Goal: Information Seeking & Learning: Find contact information

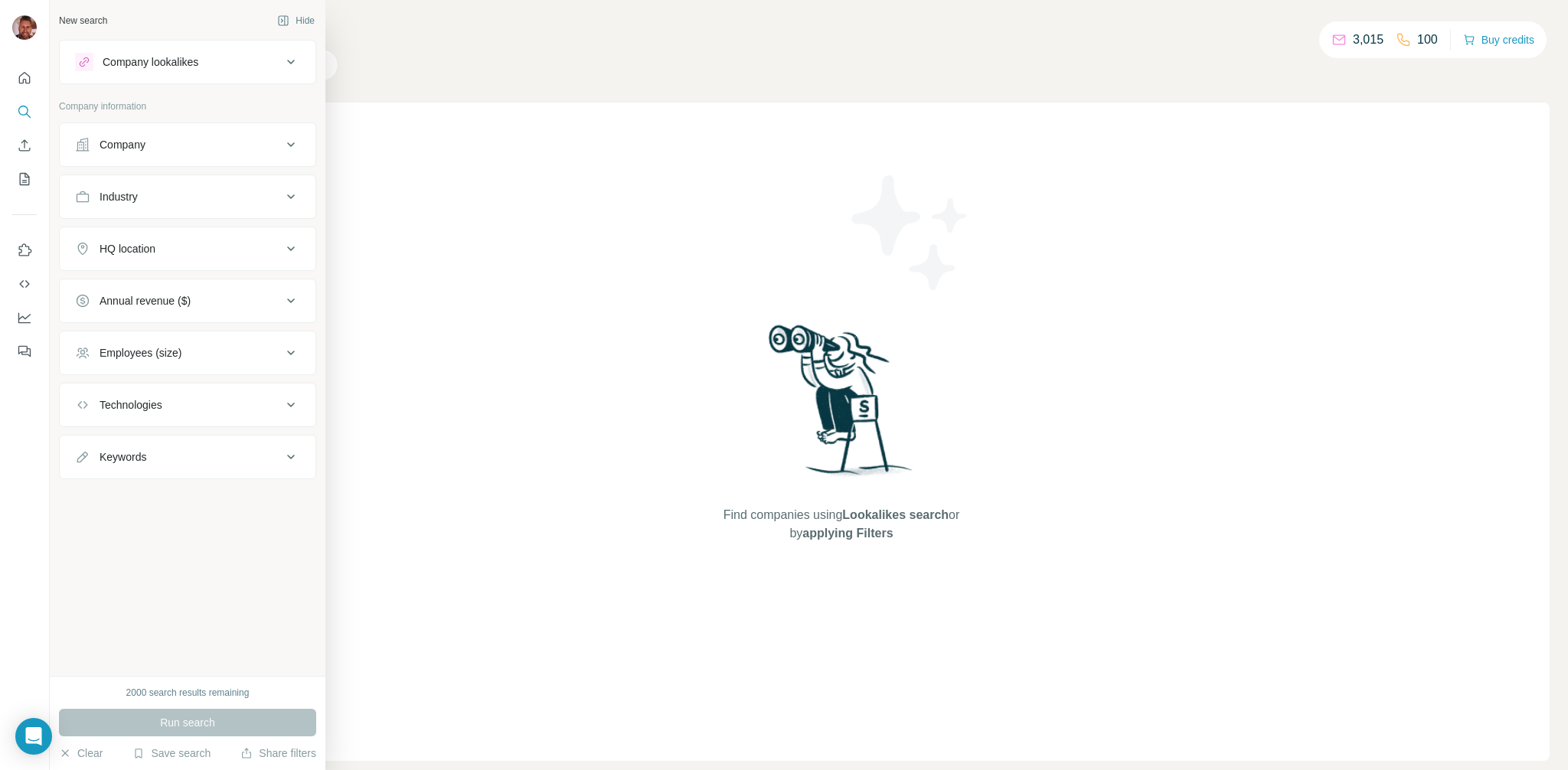
click at [201, 69] on div "Company lookalikes" at bounding box center [178, 62] width 207 height 18
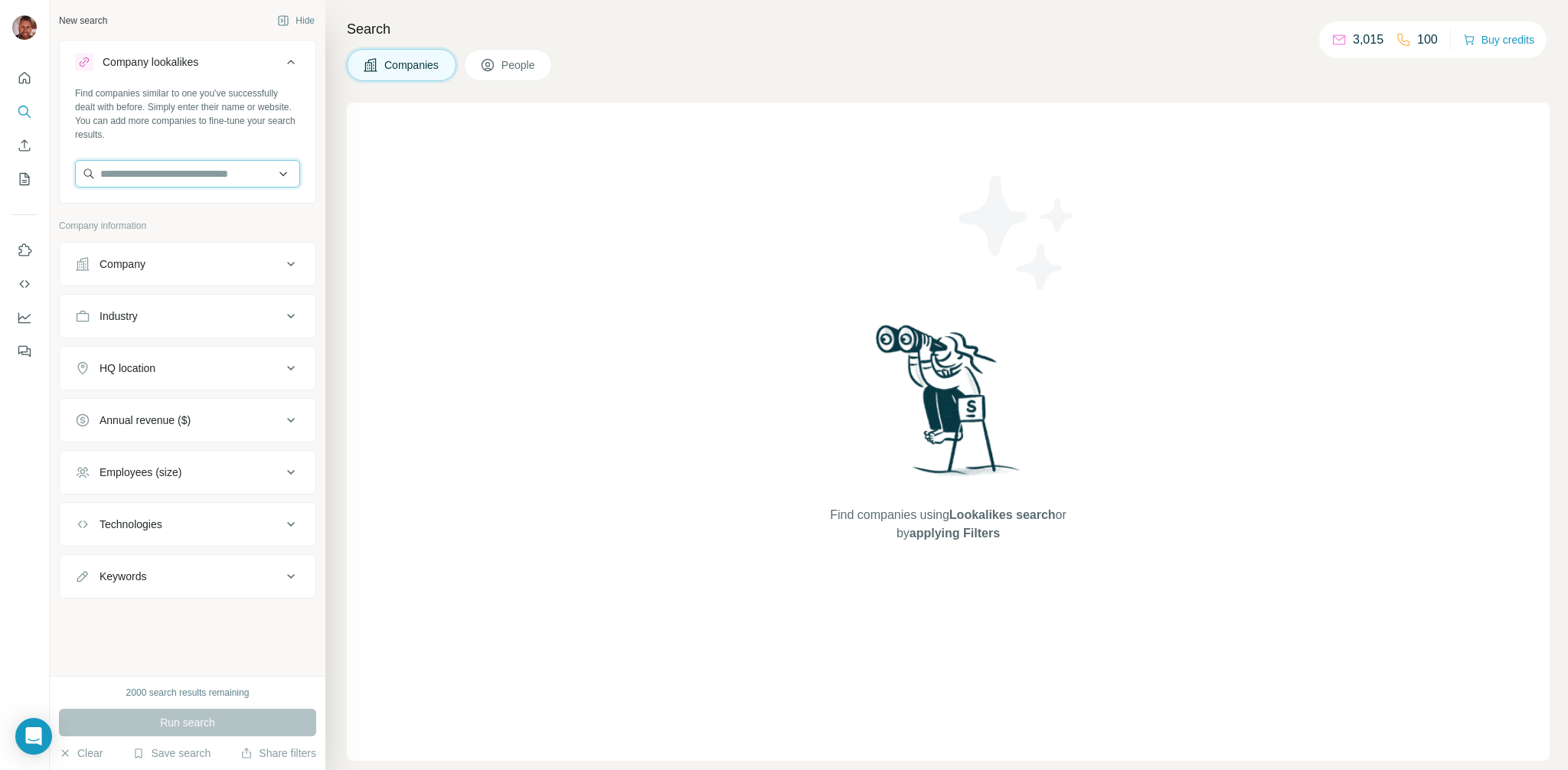
drag, startPoint x: 144, startPoint y: 182, endPoint x: 197, endPoint y: 169, distance: 54.6
click at [145, 181] on input "text" at bounding box center [187, 174] width 225 height 28
type input "**********"
click at [195, 213] on p "Gierlinger Holding" at bounding box center [161, 207] width 86 height 15
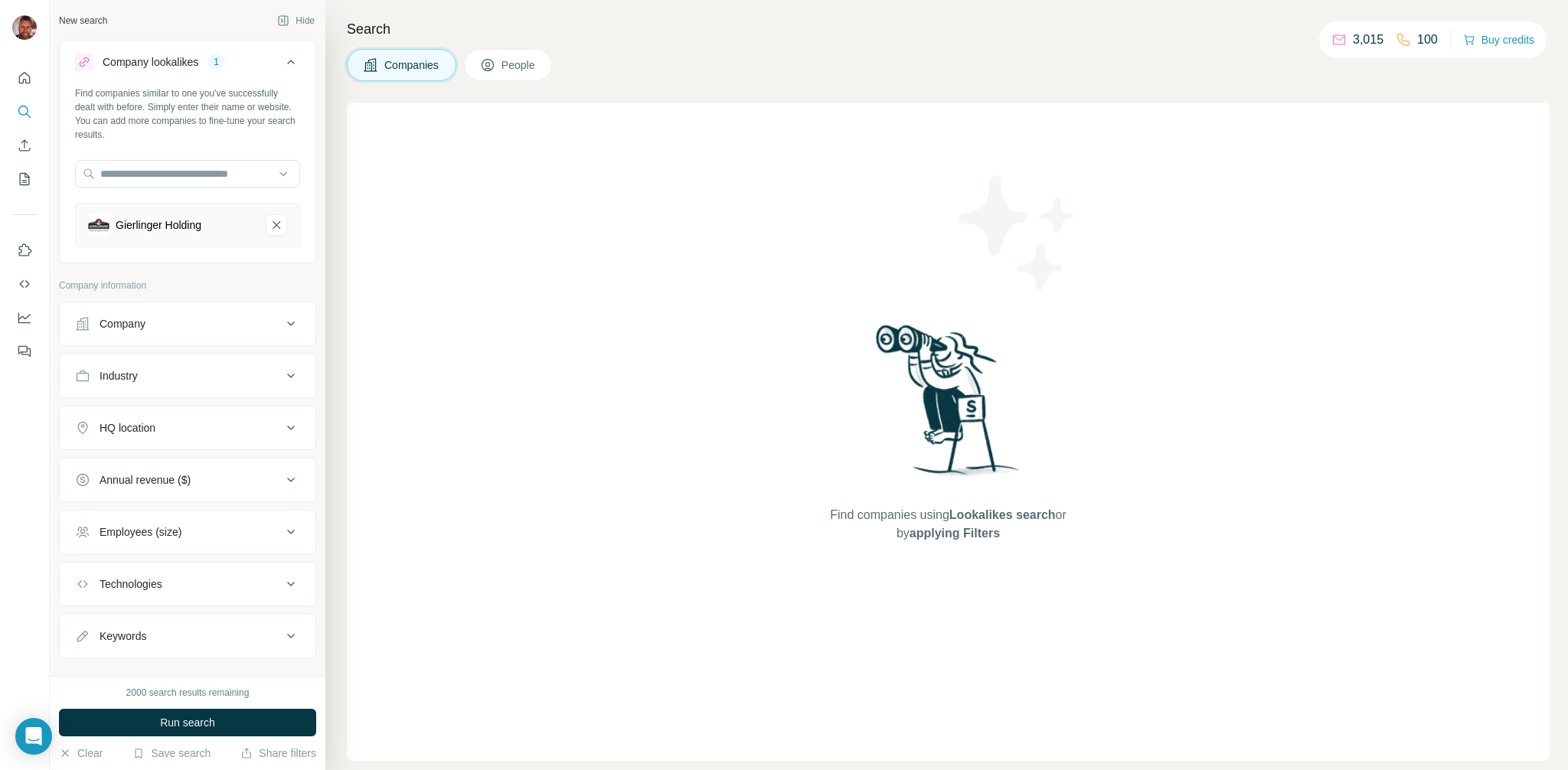
scroll to position [17, 0]
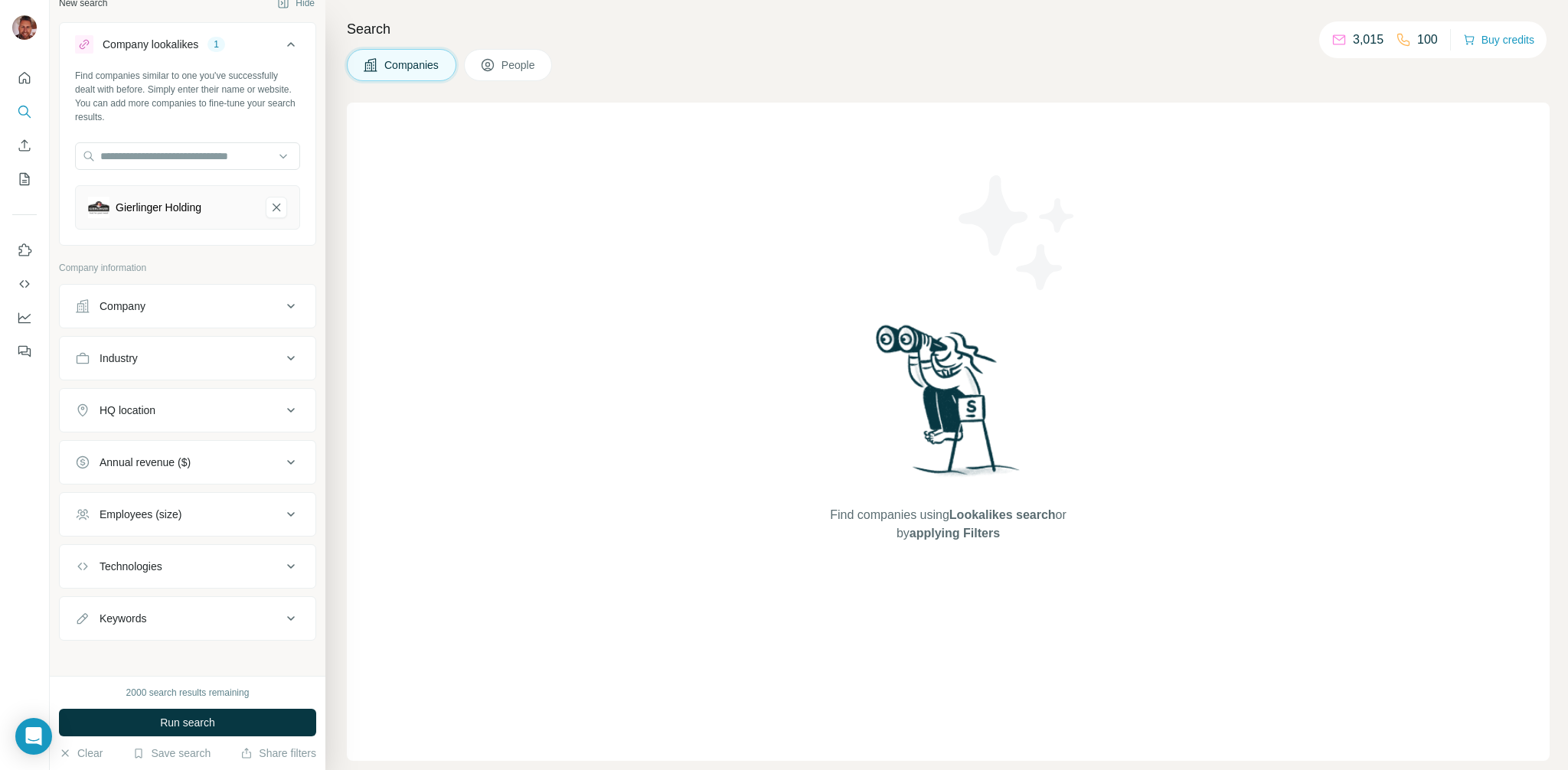
click at [177, 411] on div "HQ location" at bounding box center [178, 409] width 207 height 15
click at [173, 448] on input "text" at bounding box center [187, 450] width 225 height 28
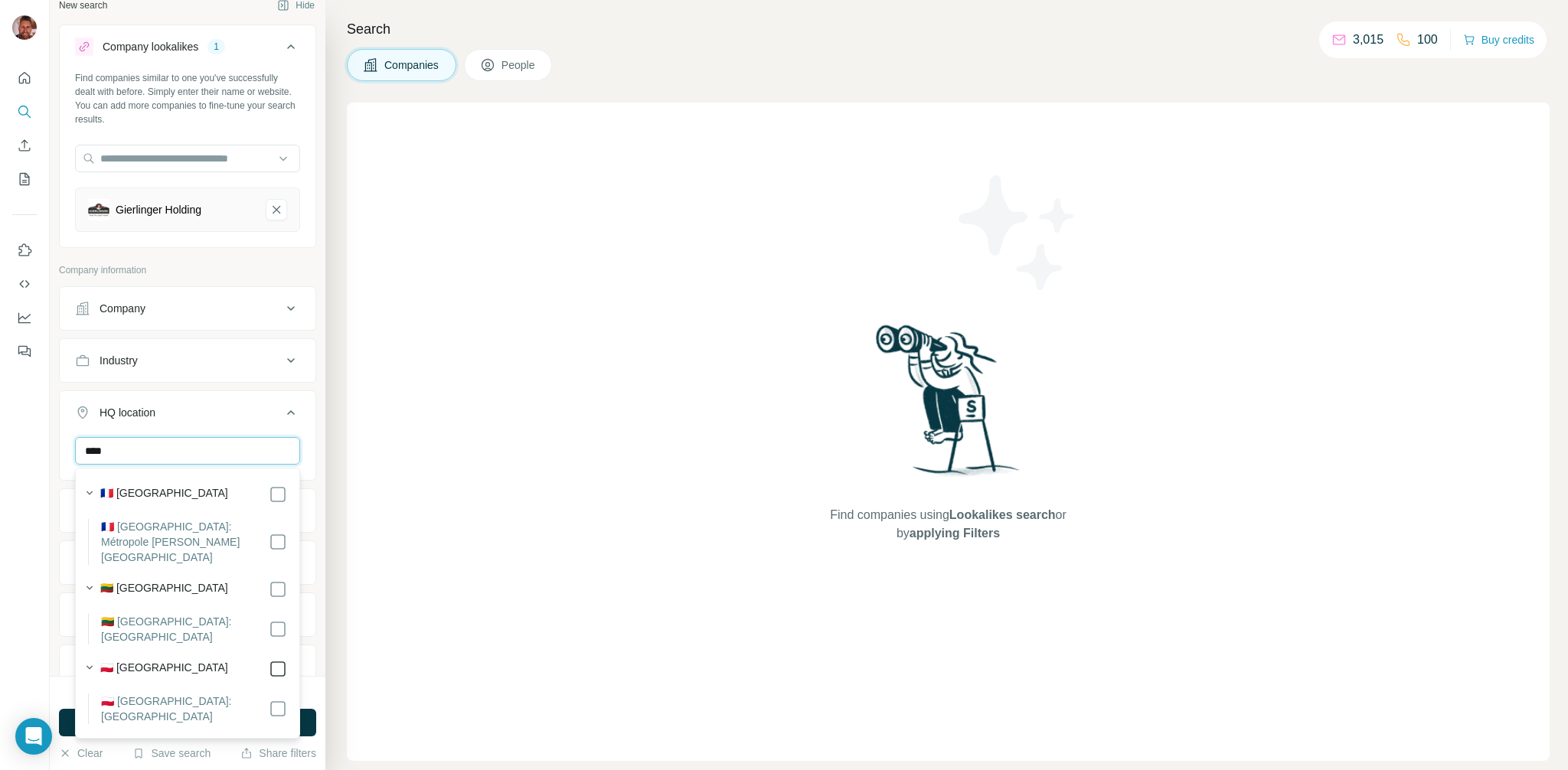
type input "****"
click at [210, 724] on span "Run search" at bounding box center [188, 722] width 55 height 15
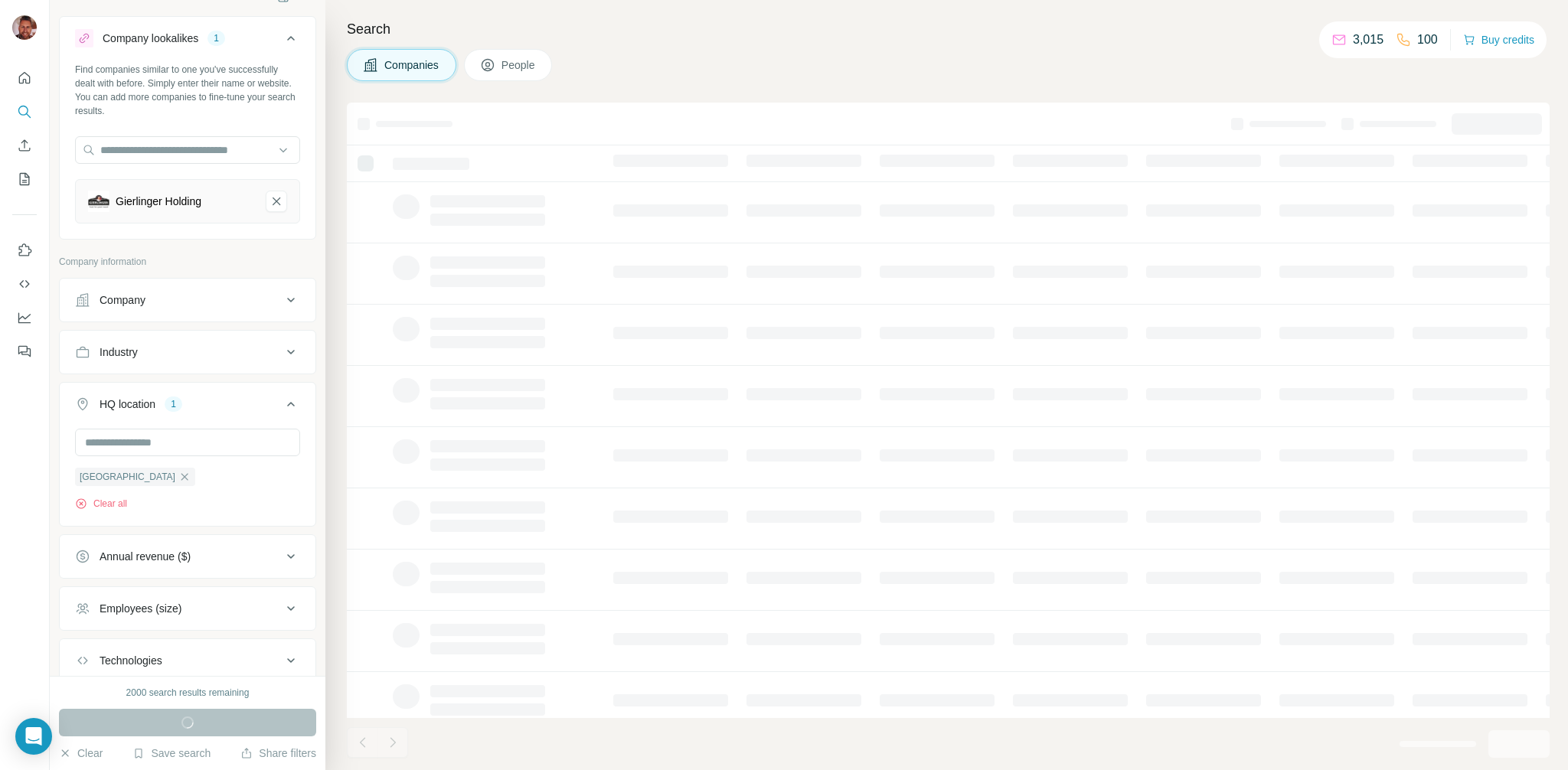
scroll to position [23, 0]
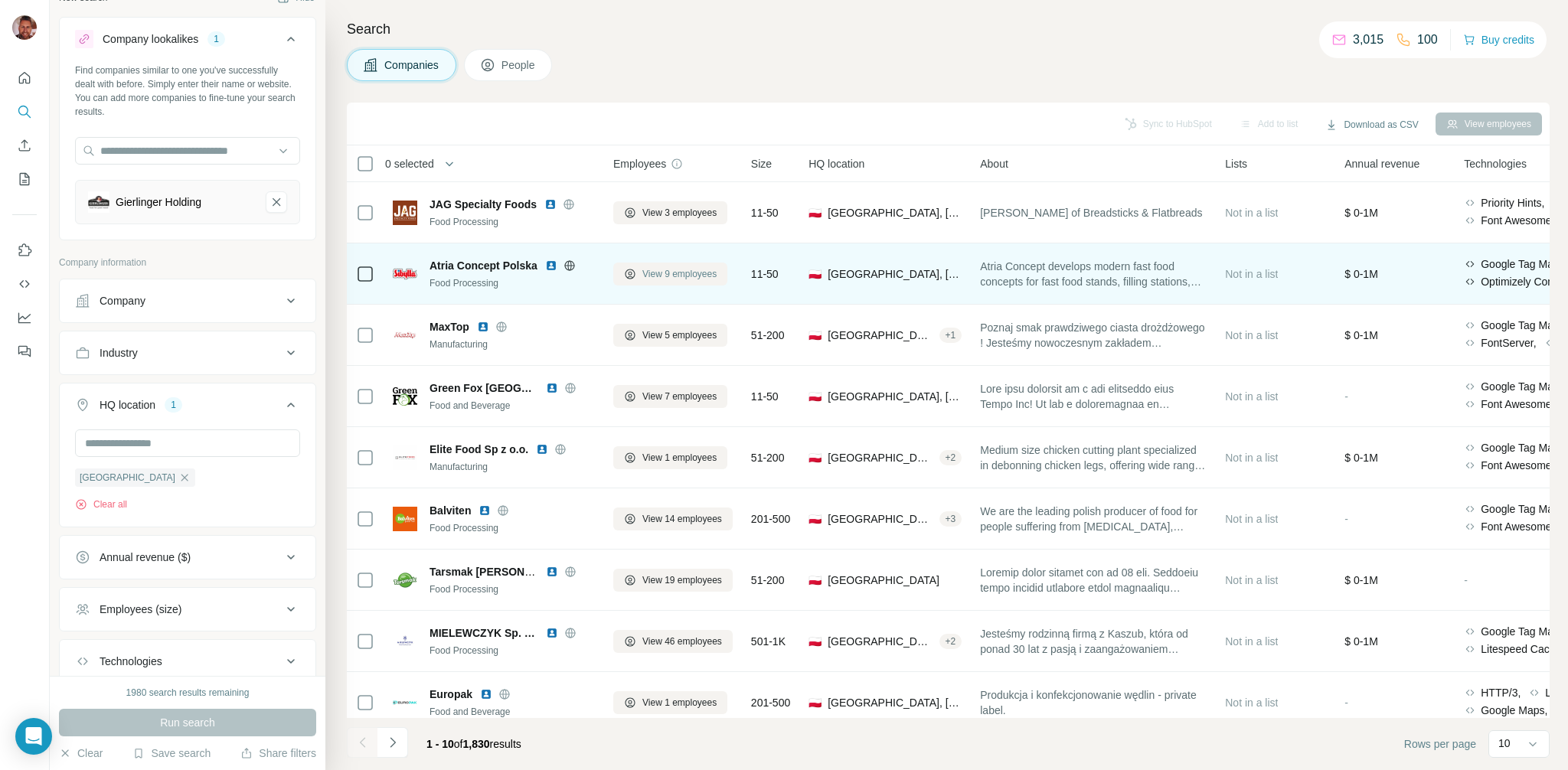
click at [686, 272] on span "View 9 employees" at bounding box center [679, 274] width 74 height 13
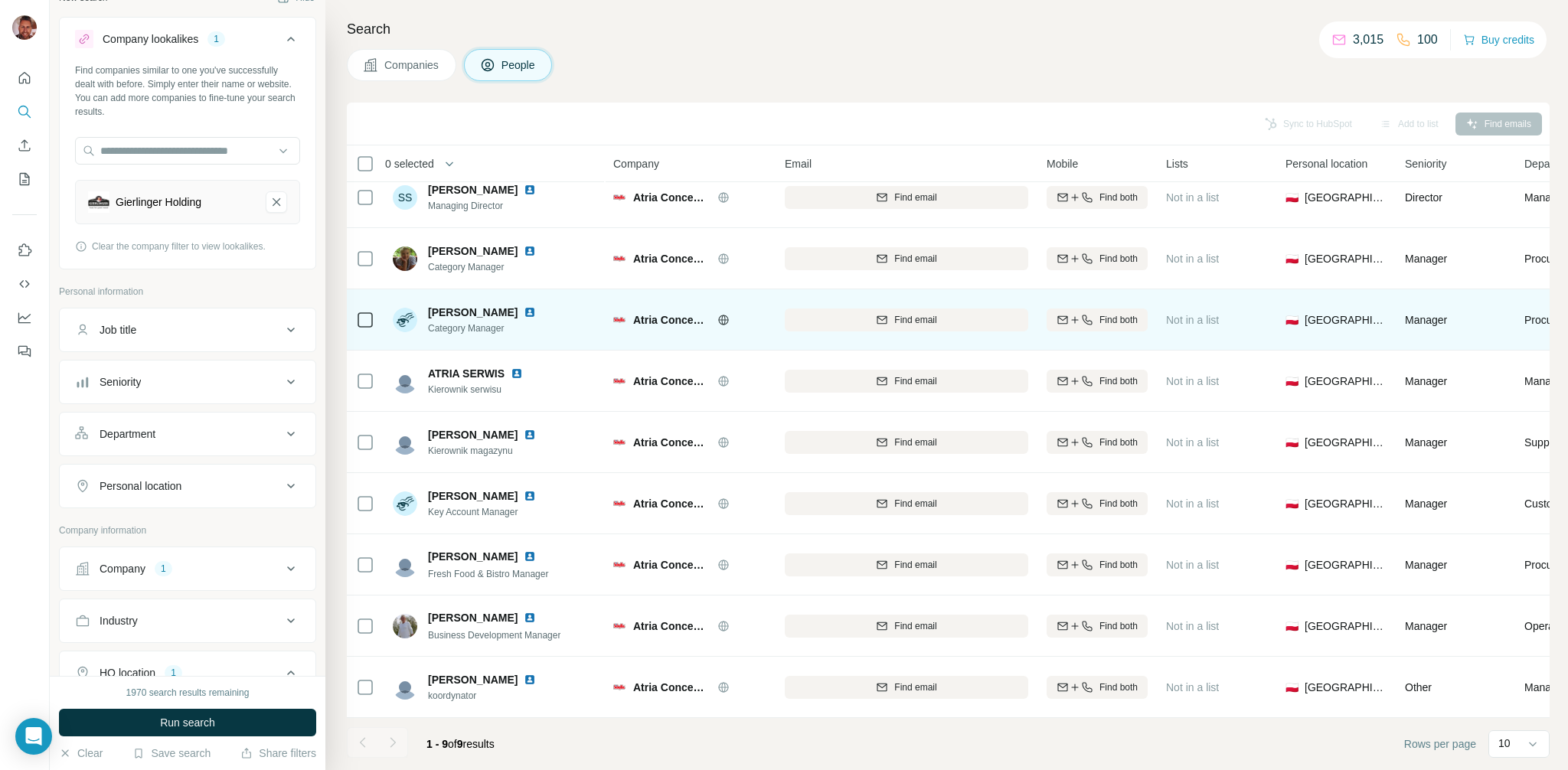
scroll to position [0, 1]
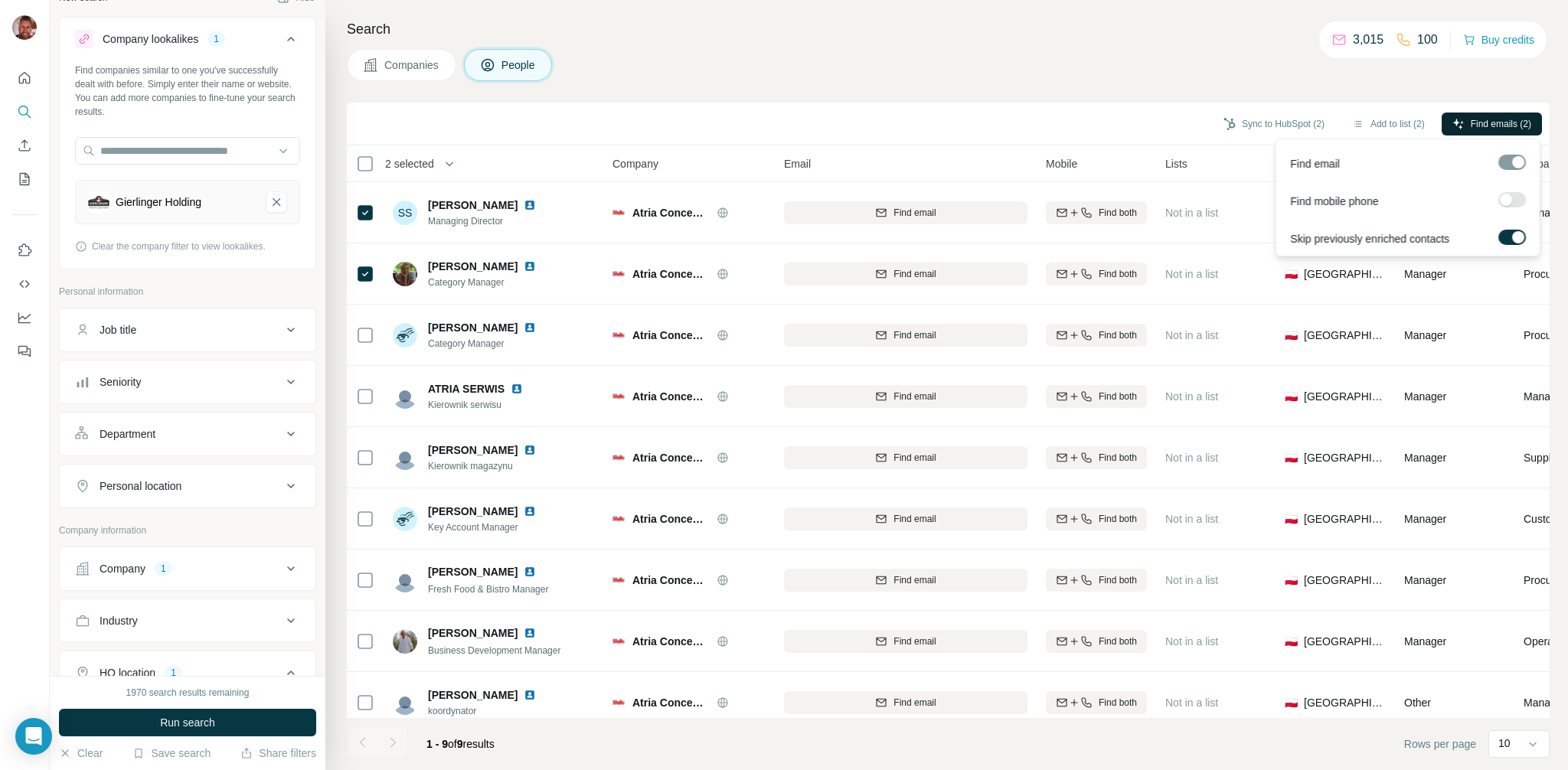
click at [1516, 120] on span "Find emails (2)" at bounding box center [1501, 123] width 61 height 13
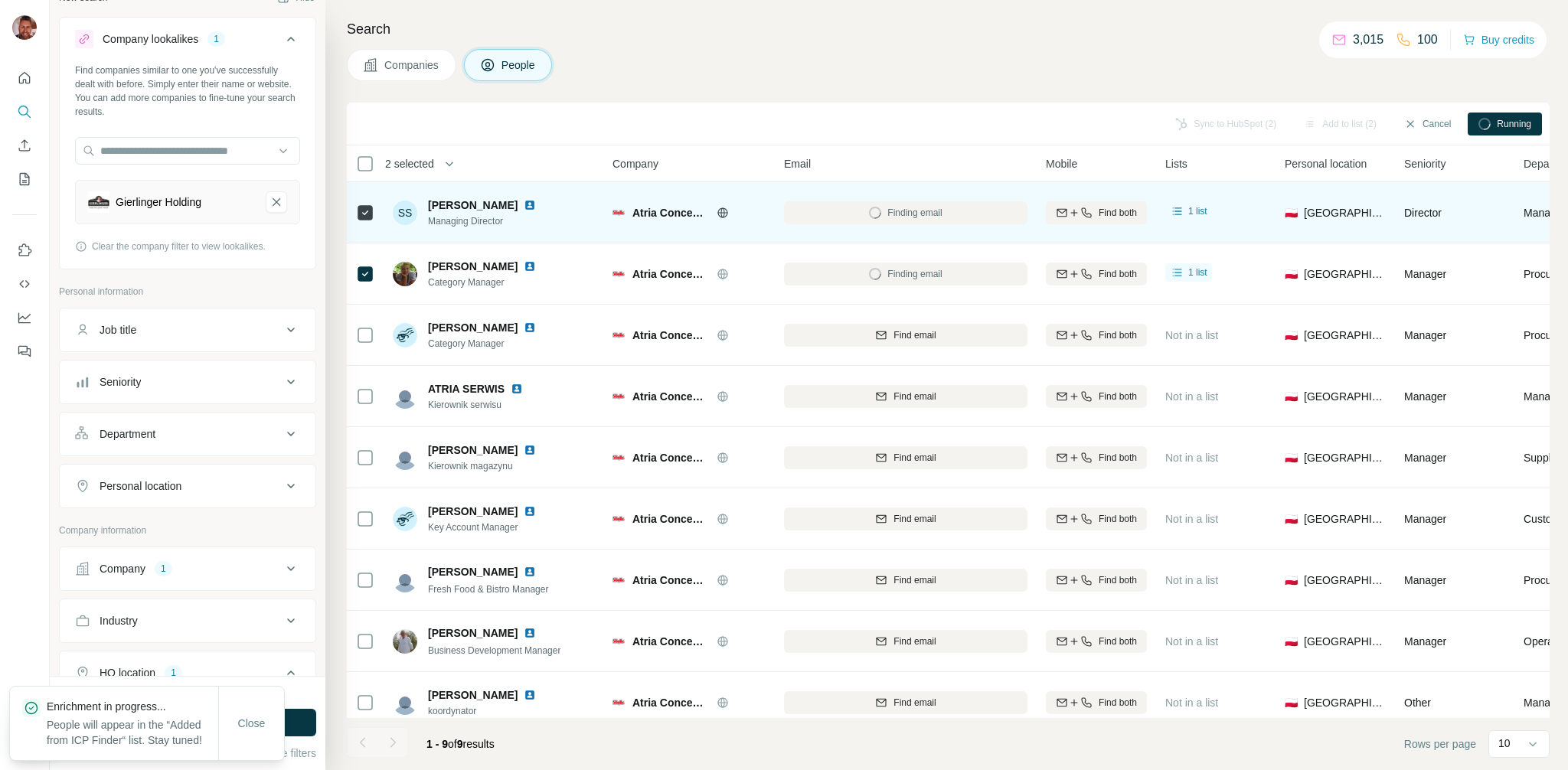
scroll to position [0, 0]
